Goal: Information Seeking & Learning: Learn about a topic

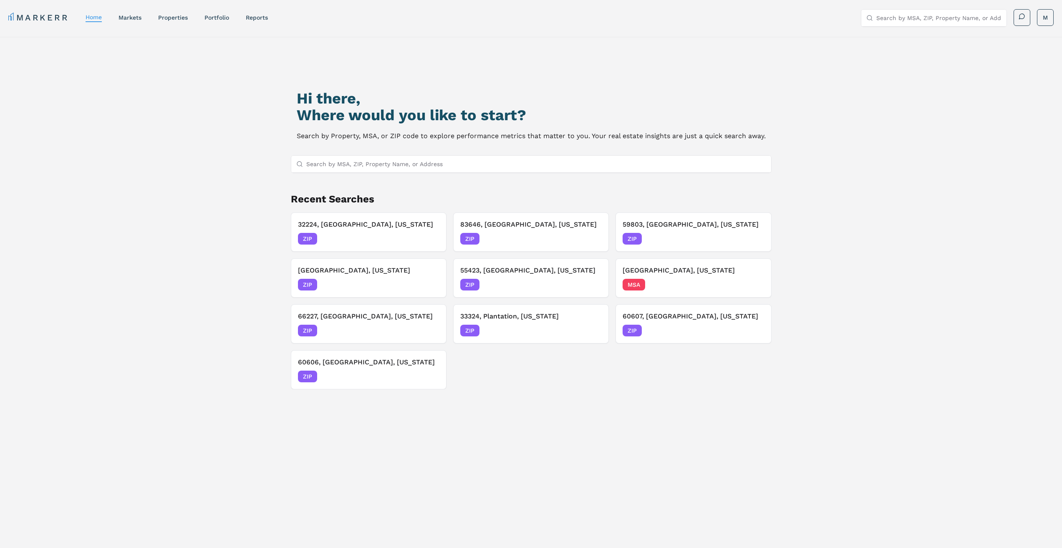
click at [398, 166] on input "Search by MSA, ZIP, Property Name, or Address" at bounding box center [536, 164] width 460 height 17
click at [476, 167] on input "Search by MSA, ZIP, Property Name, or Address" at bounding box center [536, 164] width 460 height 17
type input "89183"
click at [463, 179] on div "89183, [GEOGRAPHIC_DATA], [US_STATE] ZIP" at bounding box center [531, 180] width 480 height 14
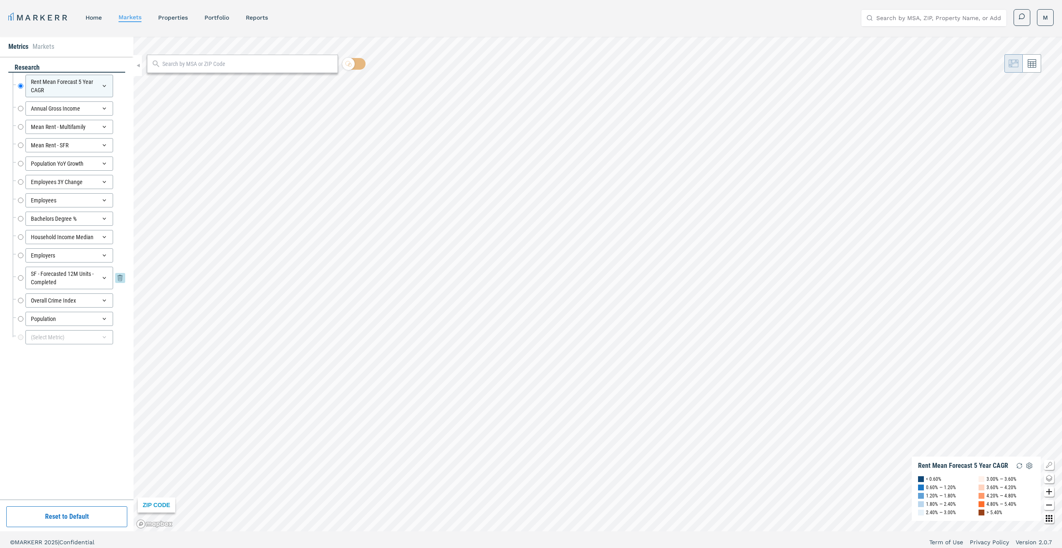
click at [23, 279] on input "SF - Forecasted 12M Units - Completed" at bounding box center [20, 278] width 5 height 23
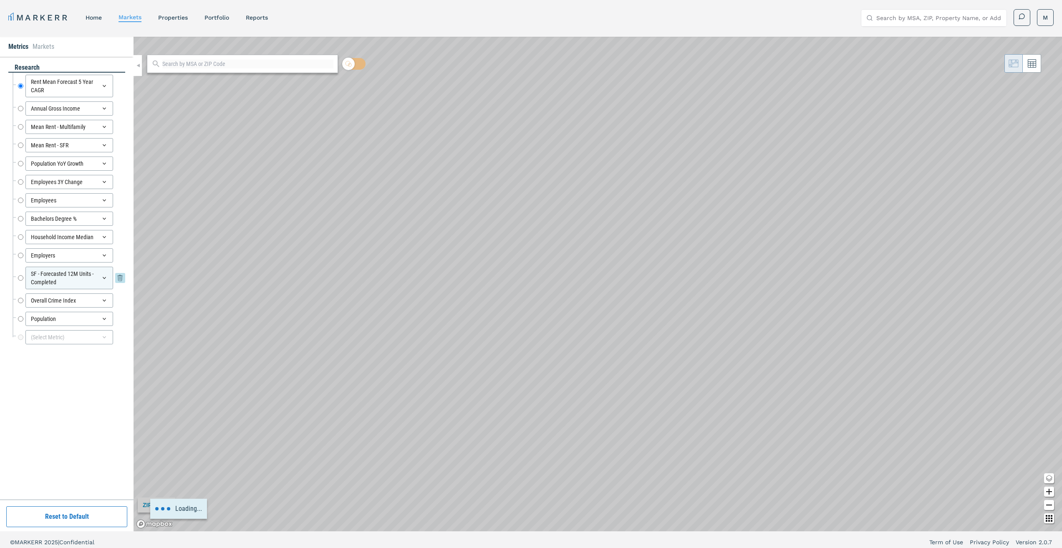
radio input "false"
radio input "true"
